Goal: Information Seeking & Learning: Check status

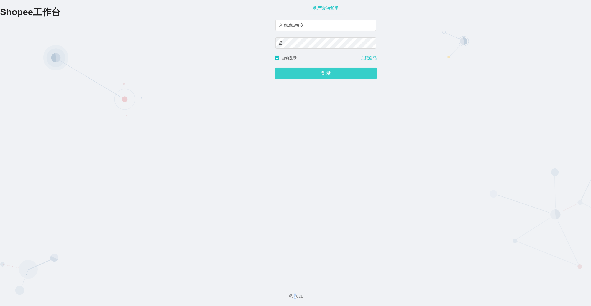
click at [294, 79] on div "账户密码登录 dadawei8 自动登录 忘记密码 登 录" at bounding box center [326, 140] width 102 height 280
click at [293, 74] on button "登 录" at bounding box center [326, 73] width 102 height 11
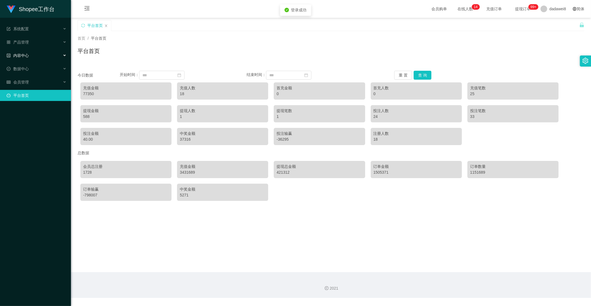
click at [24, 55] on span "内容中心" at bounding box center [18, 55] width 22 height 4
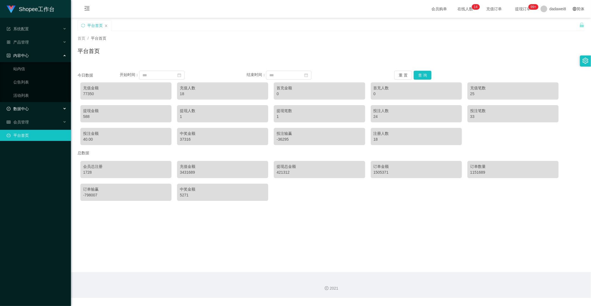
click at [26, 109] on span "数据中心" at bounding box center [18, 108] width 22 height 4
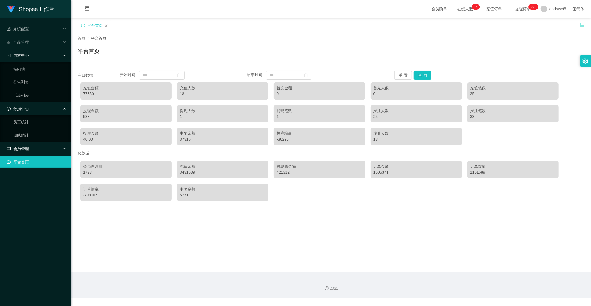
click at [27, 144] on div "会员管理" at bounding box center [35, 148] width 71 height 11
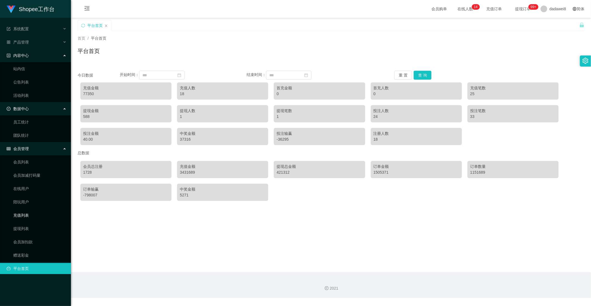
click at [22, 212] on link "充值列表" at bounding box center [39, 214] width 53 height 11
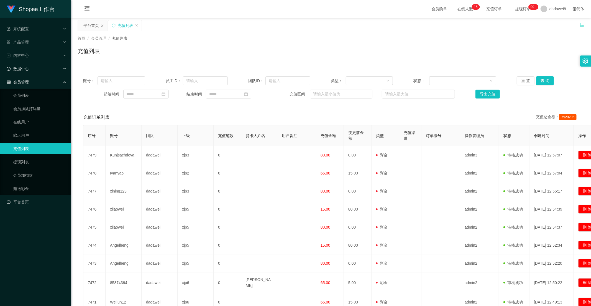
click at [29, 71] on div "数据中心" at bounding box center [35, 68] width 71 height 11
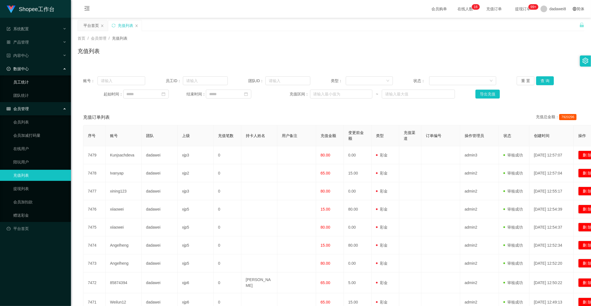
click at [24, 84] on link "员工统计" at bounding box center [39, 81] width 53 height 11
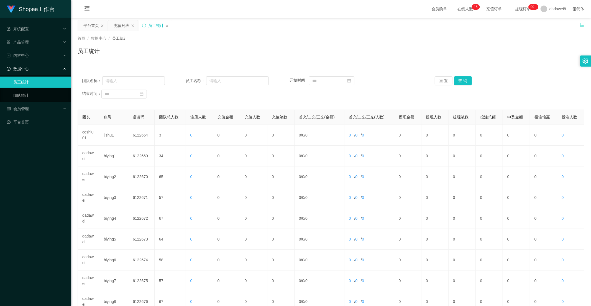
click at [16, 75] on ul "员工统计 团队统计" at bounding box center [35, 88] width 71 height 27
click at [18, 67] on span "数据中心" at bounding box center [18, 68] width 22 height 4
click at [111, 22] on div "充值列表" at bounding box center [122, 25] width 29 height 11
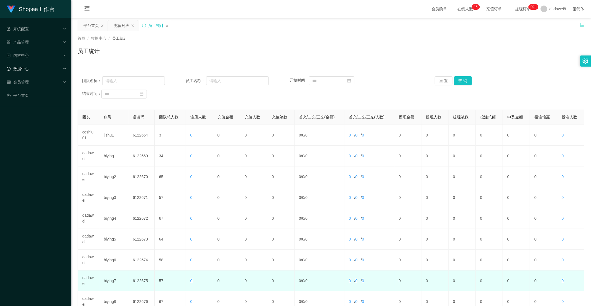
scroll to position [78, 0]
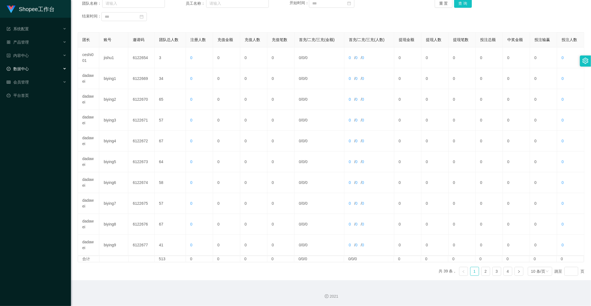
click at [503, 278] on div "团长 账号 邀请码 团队总人数 注册人数 充值金额 充值人数 充值笔数 首充/二充/三充(金额) 首充/二充/三充(人数) 提现金额 提现人数 提现笔数 投注…" at bounding box center [331, 156] width 507 height 248
click at [504, 275] on div "团长 账号 邀请码 团队总人数 注册人数 充值金额 充值人数 充值笔数 首充/二充/三充(金额) 首充/二充/三充(人数) 提现金额 提现人数 提现笔数 投注…" at bounding box center [331, 156] width 507 height 248
click at [504, 271] on link "4" at bounding box center [508, 271] width 8 height 8
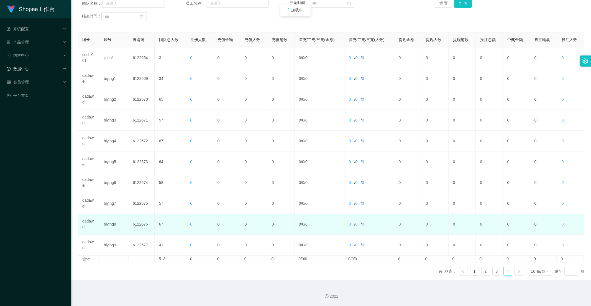
scroll to position [57, 0]
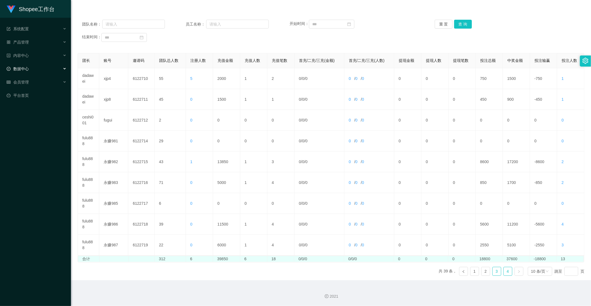
drag, startPoint x: 494, startPoint y: 272, endPoint x: 342, endPoint y: 259, distance: 152.7
click at [494, 272] on link "3" at bounding box center [497, 271] width 8 height 8
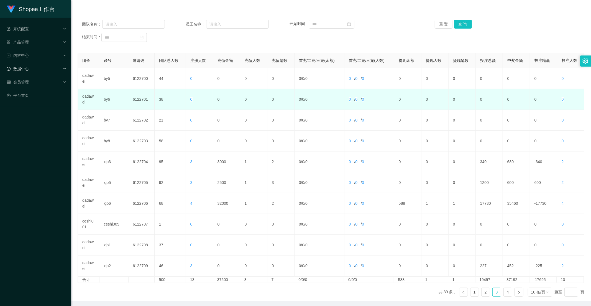
drag, startPoint x: 400, startPoint y: 203, endPoint x: 478, endPoint y: 100, distance: 129.1
click at [400, 203] on td "588" at bounding box center [407, 203] width 27 height 21
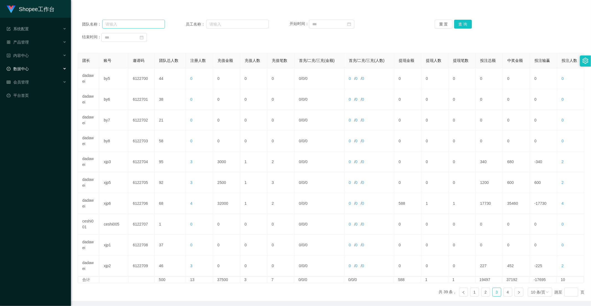
scroll to position [0, 0]
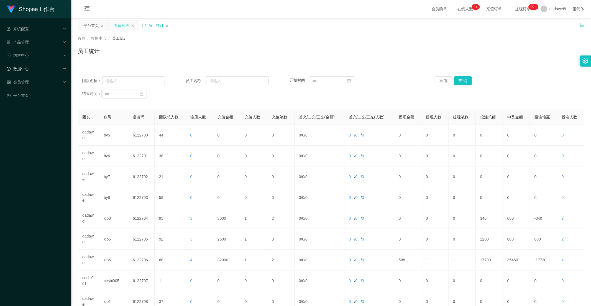
click at [129, 24] on div "充值列表" at bounding box center [122, 25] width 16 height 11
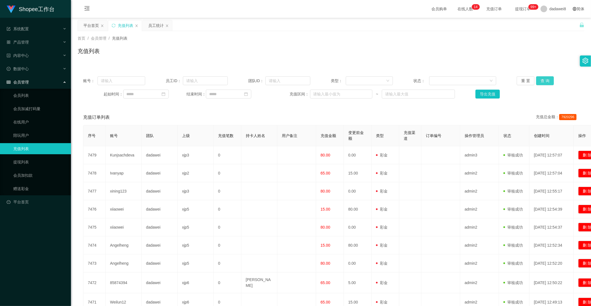
click at [547, 81] on button "查 询" at bounding box center [545, 80] width 18 height 9
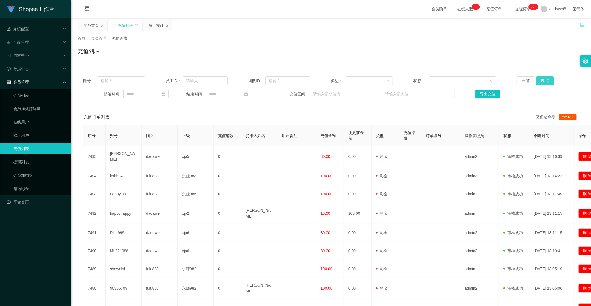
click at [542, 82] on button "查 询" at bounding box center [545, 80] width 18 height 9
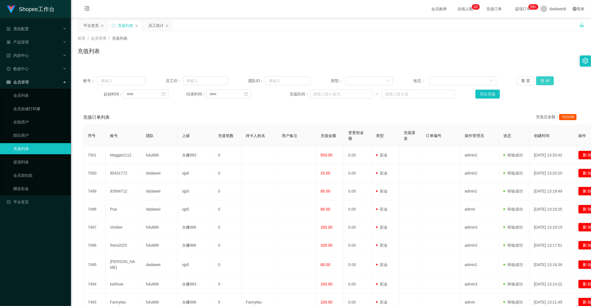
click at [544, 82] on button "查 询" at bounding box center [545, 80] width 18 height 9
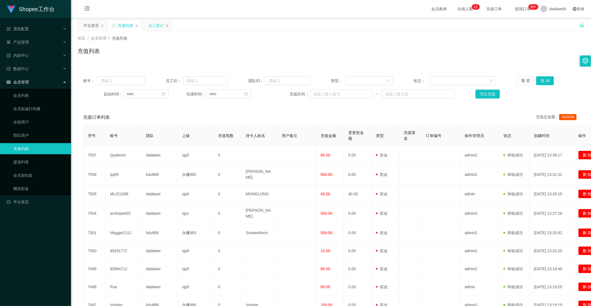
click at [152, 25] on div "员工统计" at bounding box center [156, 25] width 16 height 11
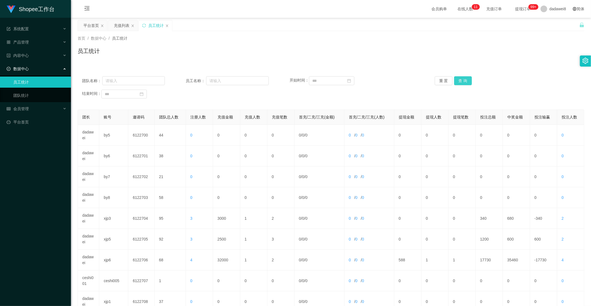
drag, startPoint x: 468, startPoint y: 77, endPoint x: 464, endPoint y: 84, distance: 8.3
click at [467, 78] on button "查 询" at bounding box center [463, 80] width 18 height 9
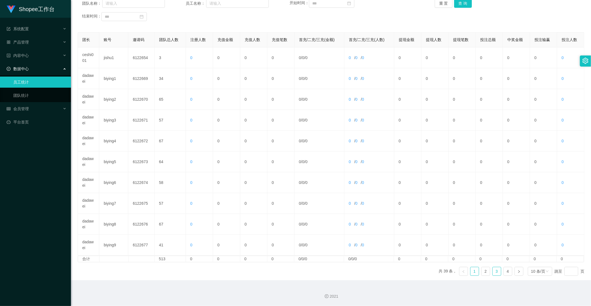
click at [493, 270] on link "3" at bounding box center [497, 271] width 8 height 8
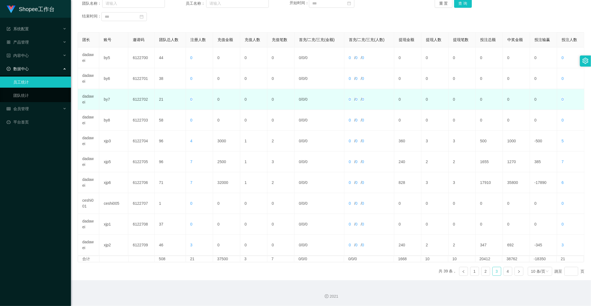
scroll to position [0, 0]
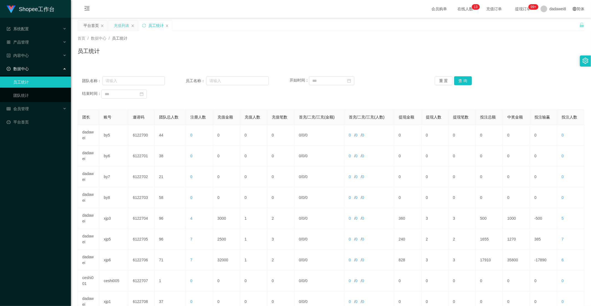
click at [127, 25] on div "充值列表" at bounding box center [122, 25] width 16 height 11
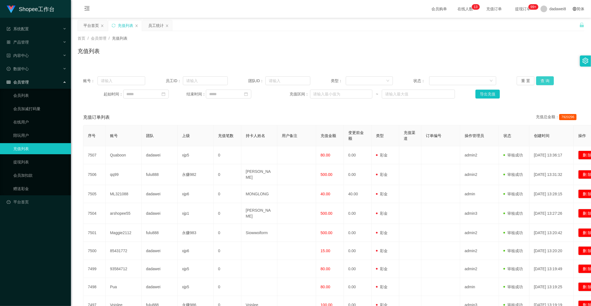
click at [541, 82] on button "查 询" at bounding box center [545, 80] width 18 height 9
